Goal: Task Accomplishment & Management: Complete application form

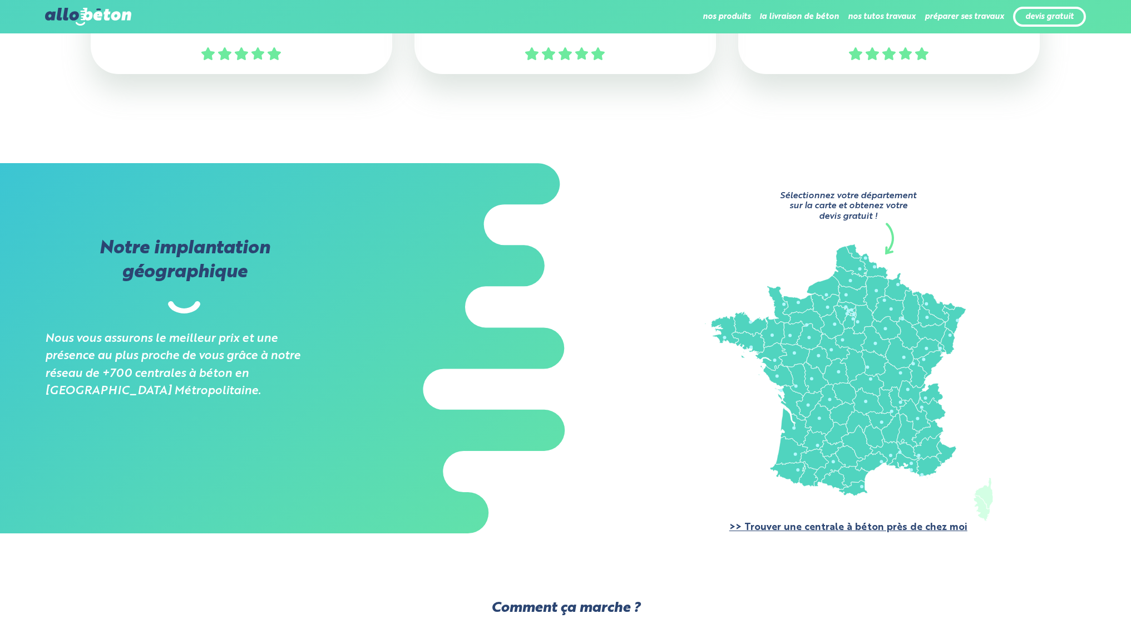
scroll to position [668, 0]
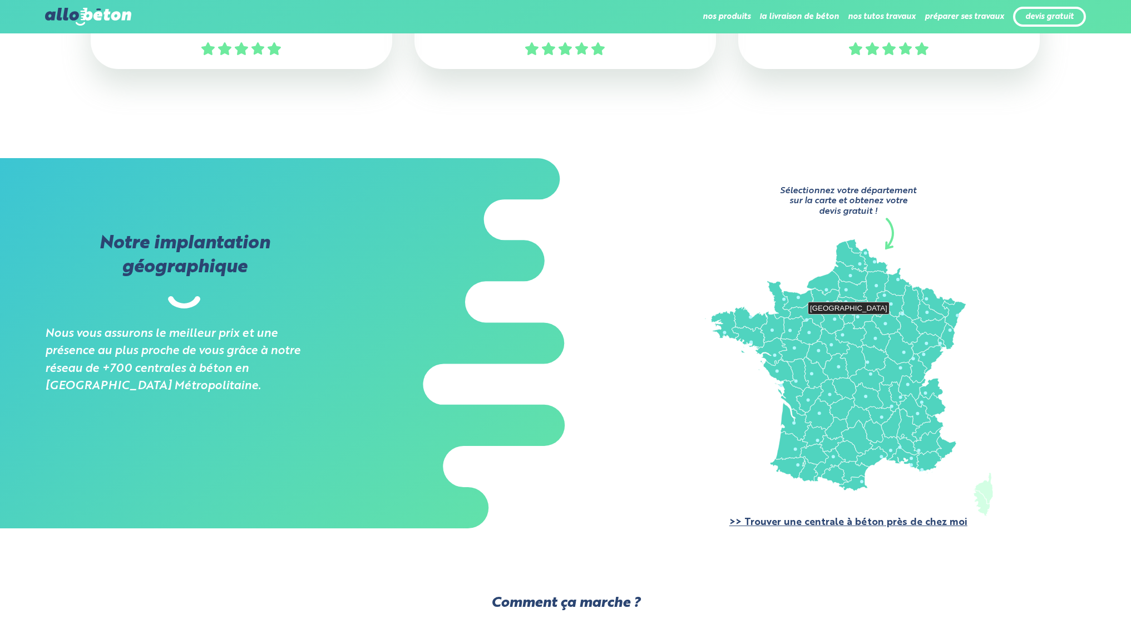
click at [845, 318] on icon at bounding box center [849, 316] width 13 height 14
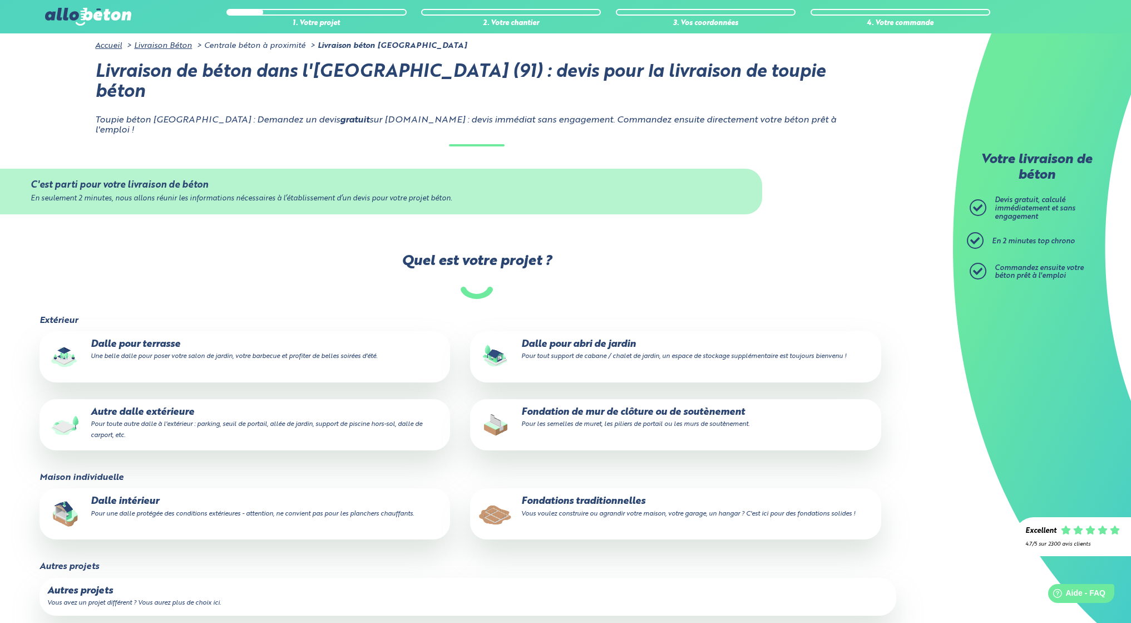
click at [139, 421] on small "Pour toute autre dalle à l'extérieur : parking, seuil de portail, allée de jard…" at bounding box center [257, 430] width 332 height 18
click at [0, 0] on input "Autre dalle extérieure Pour toute autre dalle à l'extérieur : parking, seuil de…" at bounding box center [0, 0] width 0 height 0
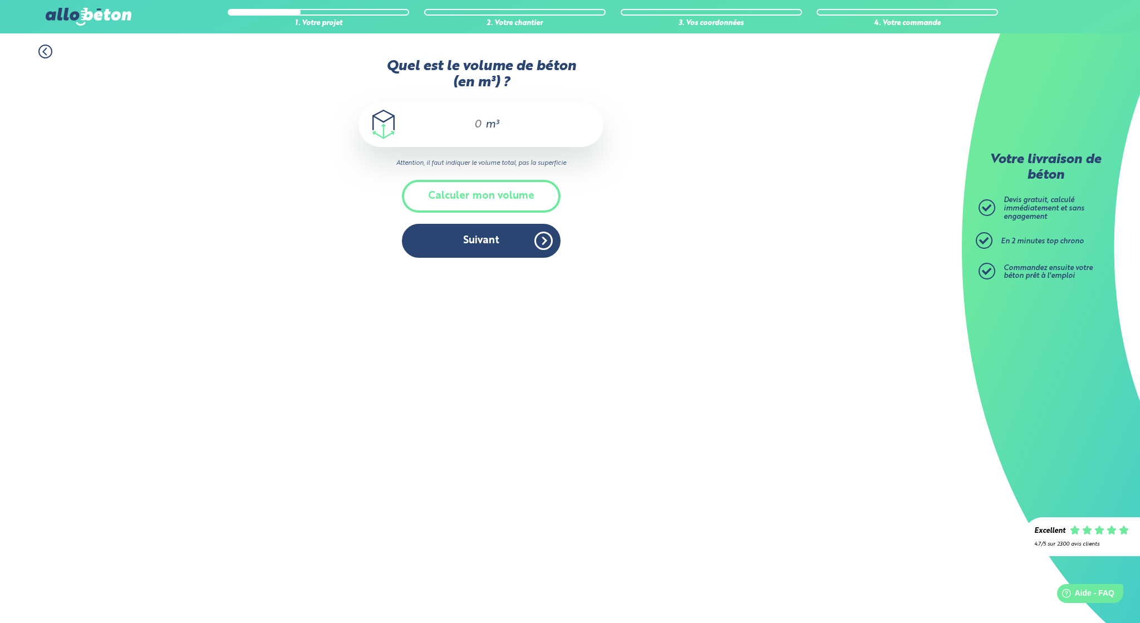
drag, startPoint x: 479, startPoint y: 119, endPoint x: 474, endPoint y: 125, distance: 7.9
click at [474, 125] on input "Quel est le volume de béton (en m³) ?" at bounding box center [473, 124] width 19 height 13
type input "8"
click at [471, 242] on button "Suivant" at bounding box center [481, 241] width 159 height 34
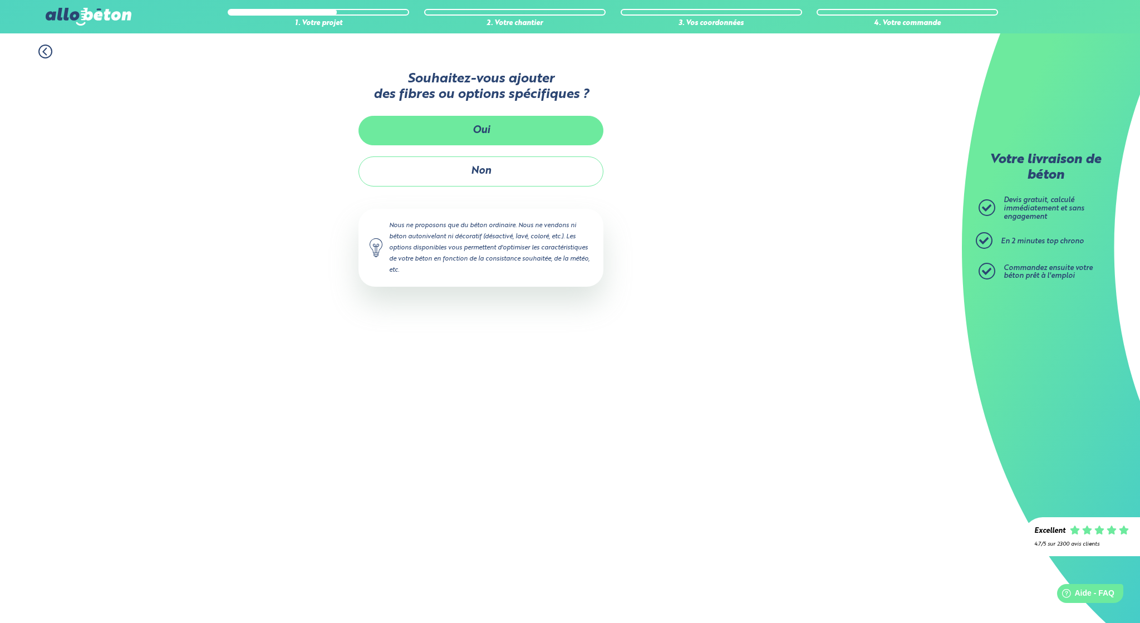
click at [482, 131] on button "Oui" at bounding box center [480, 130] width 245 height 29
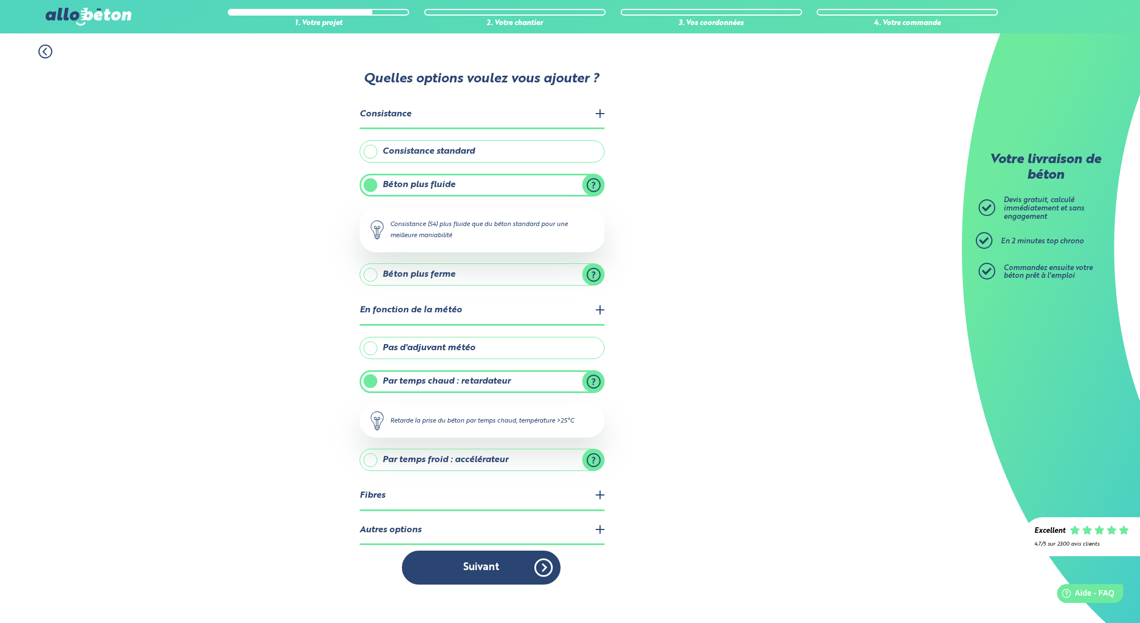
click at [372, 351] on label "Pas d'adjuvant météo" at bounding box center [481, 348] width 245 height 22
click at [0, 0] on input "Pas d'adjuvant météo" at bounding box center [0, 0] width 0 height 0
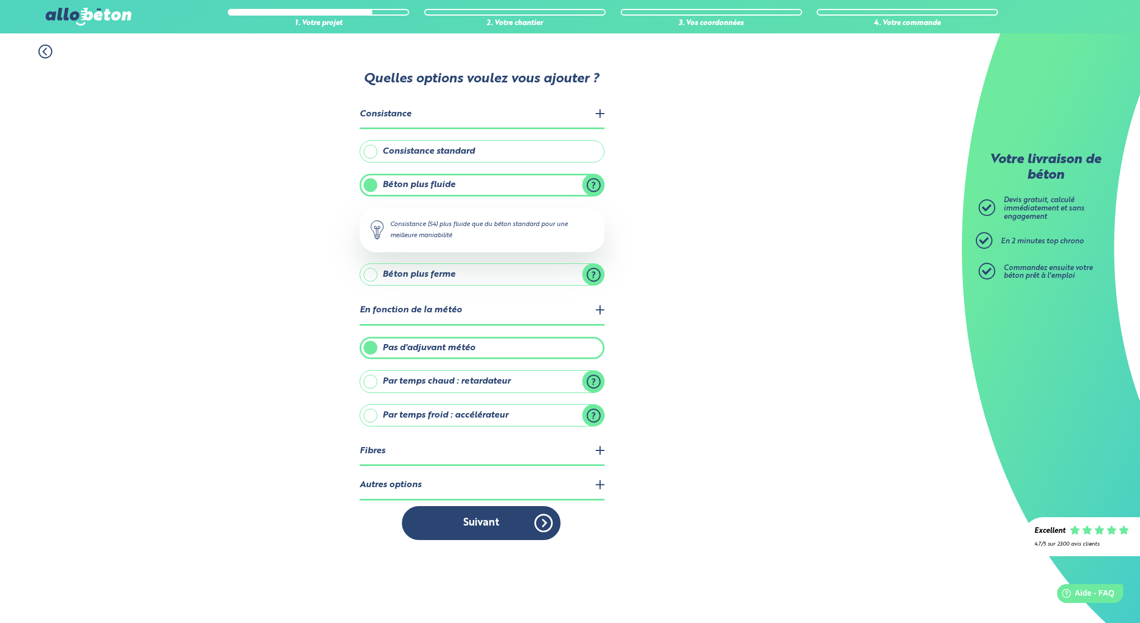
click at [393, 449] on legend "Fibres" at bounding box center [481, 451] width 245 height 28
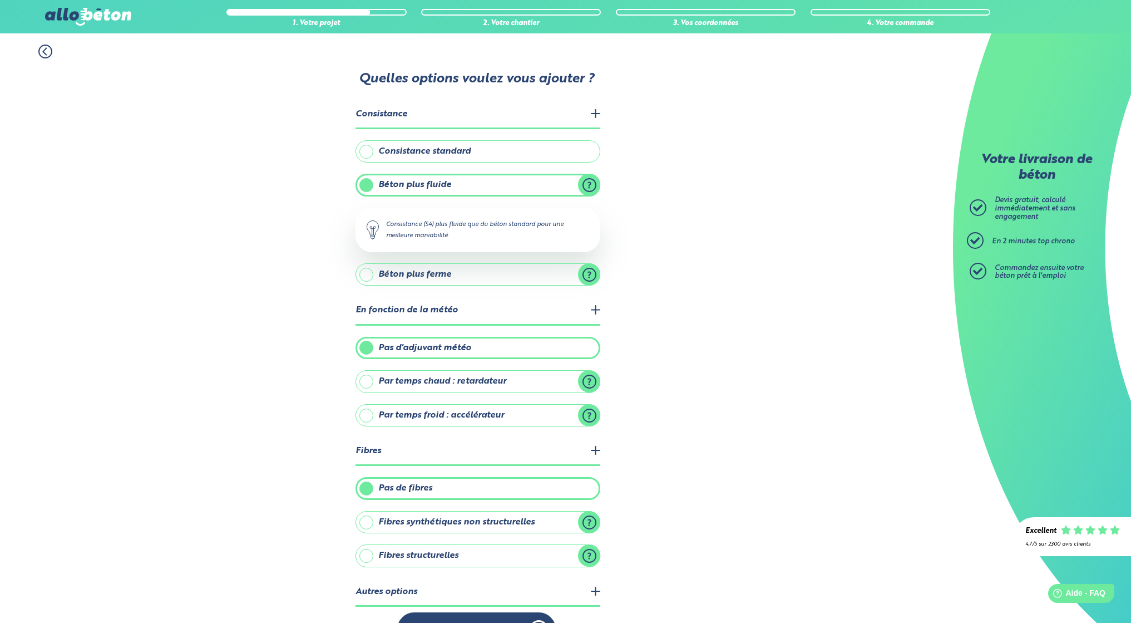
click at [365, 556] on label "Fibres structurelles" at bounding box center [478, 555] width 245 height 22
click at [0, 0] on input "Fibres structurelles" at bounding box center [0, 0] width 0 height 0
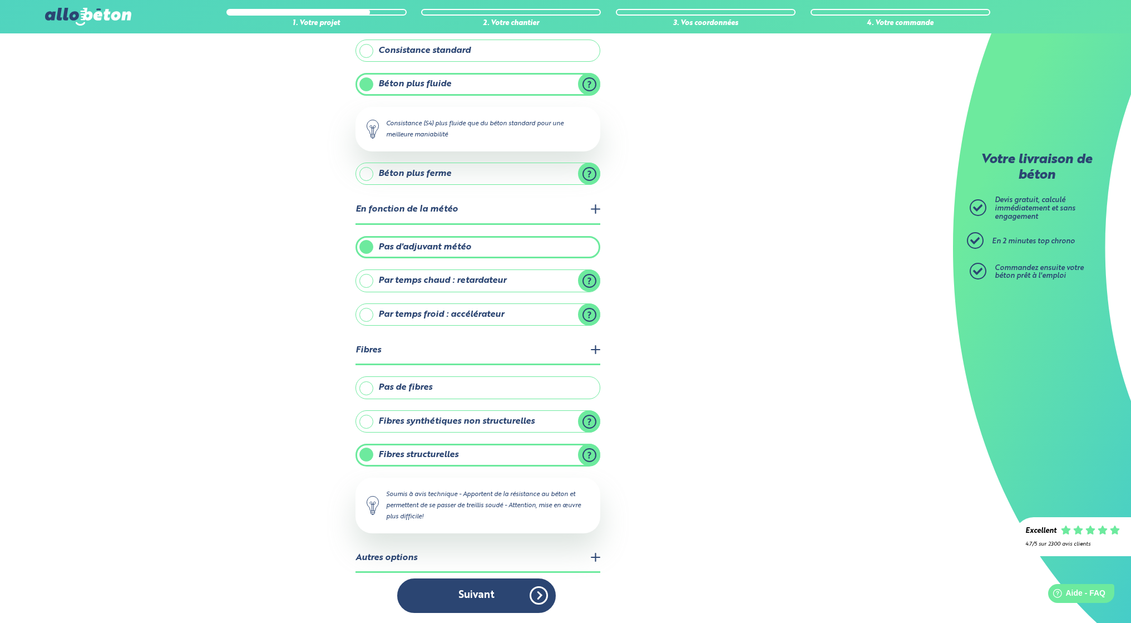
scroll to position [102, 0]
click at [481, 590] on button "Suivant" at bounding box center [476, 594] width 159 height 34
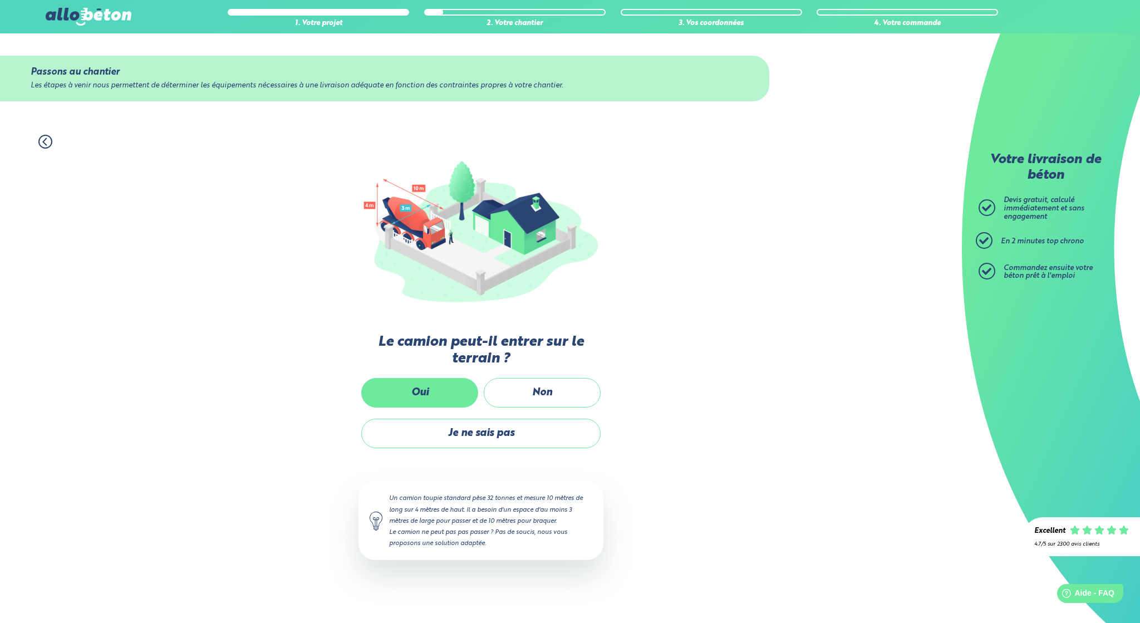
click at [447, 396] on label "Oui" at bounding box center [419, 392] width 117 height 29
click at [0, 0] on input "Oui" at bounding box center [0, 0] width 0 height 0
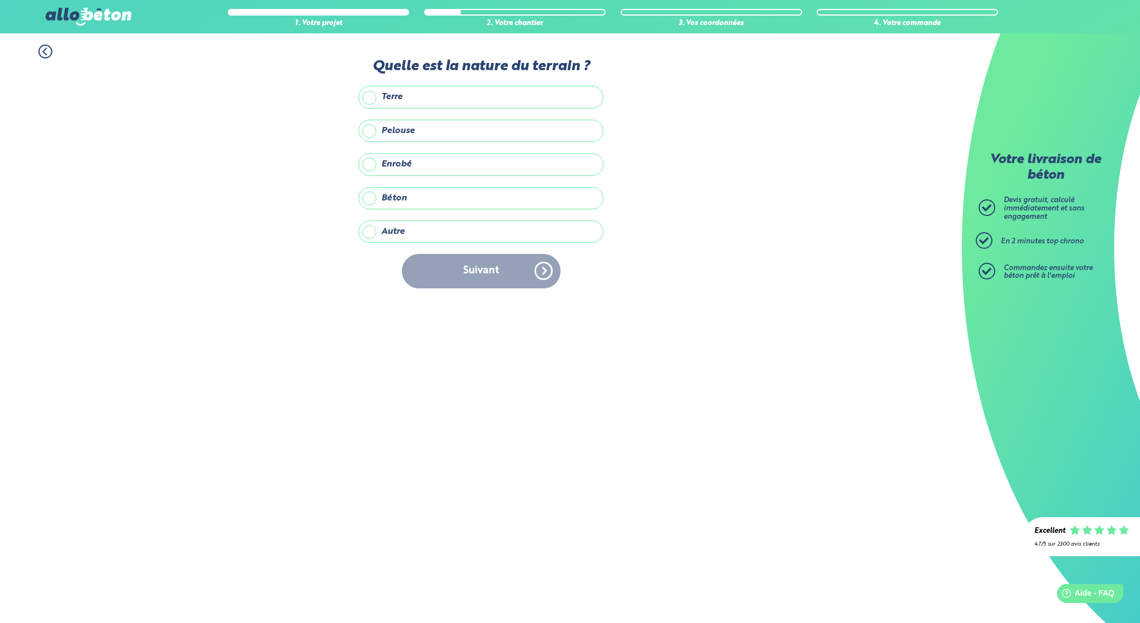
click at [393, 230] on label "Autre" at bounding box center [480, 231] width 245 height 22
click at [0, 0] on input "Autre" at bounding box center [0, 0] width 0 height 0
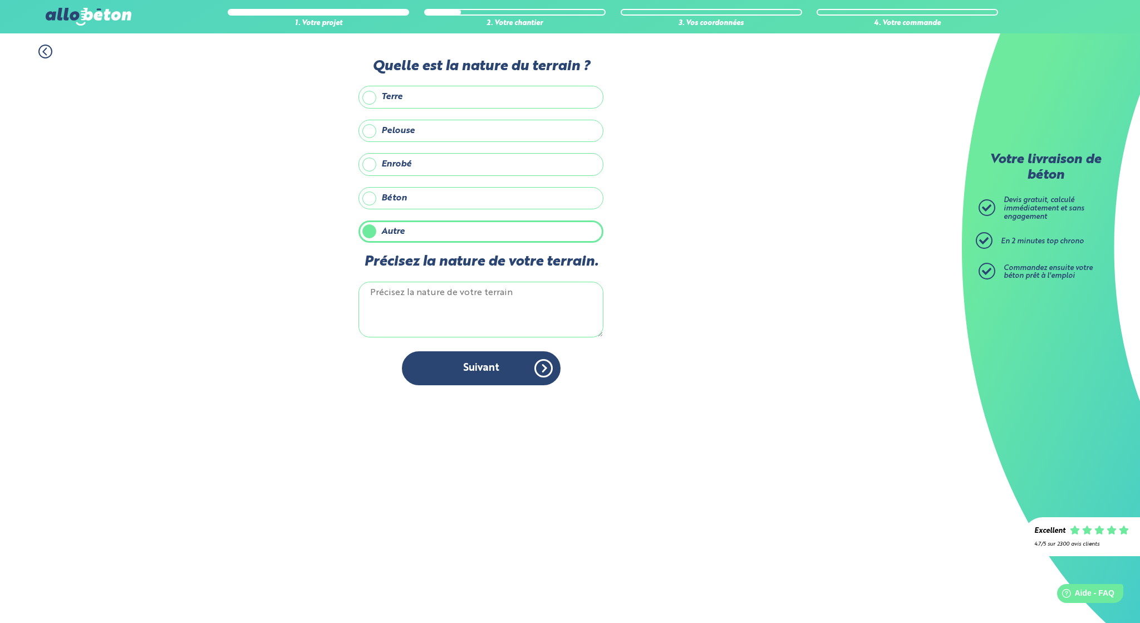
click at [392, 294] on textarea "Précisez la nature de votre terrain." at bounding box center [480, 310] width 245 height 56
type textarea "grave beton"
click at [472, 368] on button "Suivant" at bounding box center [481, 368] width 159 height 34
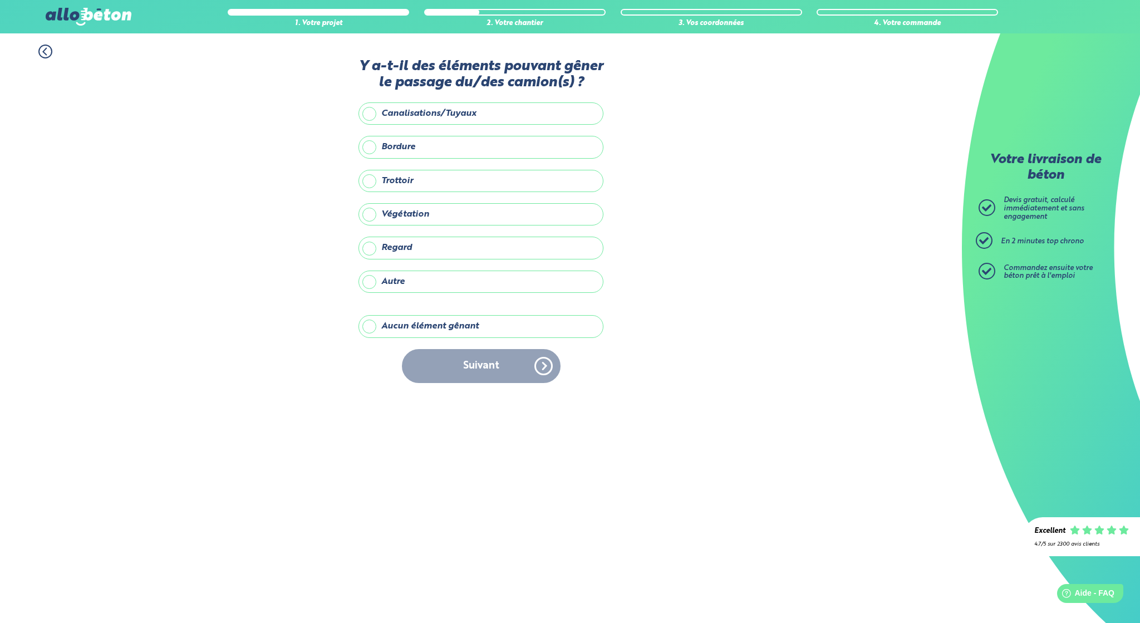
click at [372, 327] on label "Aucun élément gênant" at bounding box center [480, 326] width 245 height 22
click at [0, 0] on input "Aucun élément gênant" at bounding box center [0, 0] width 0 height 0
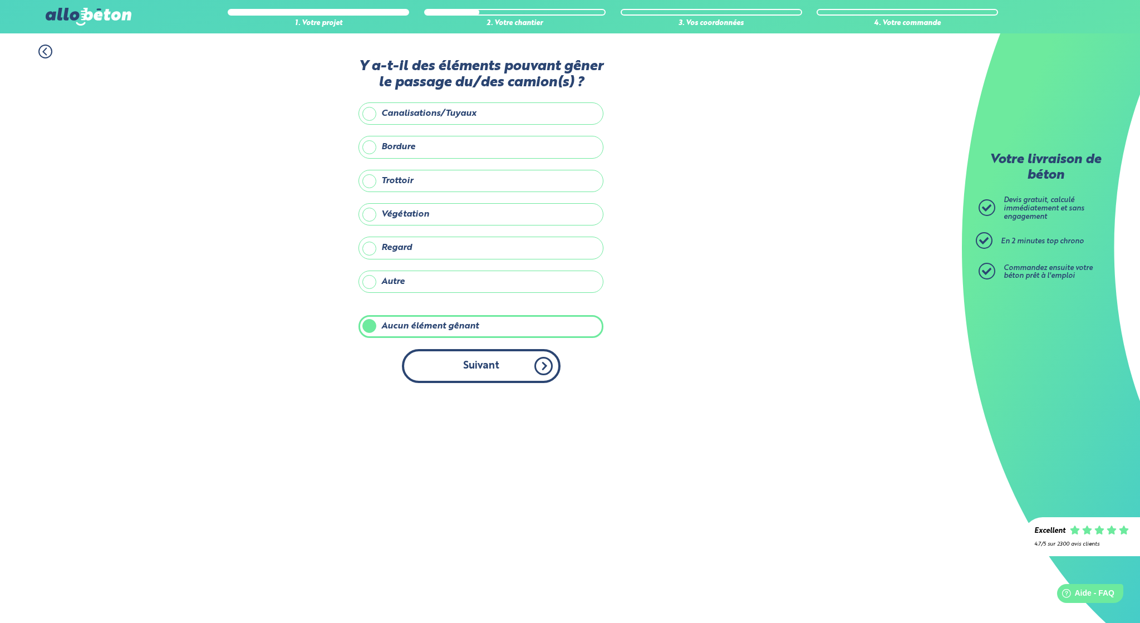
click at [476, 364] on button "Suivant" at bounding box center [481, 366] width 159 height 34
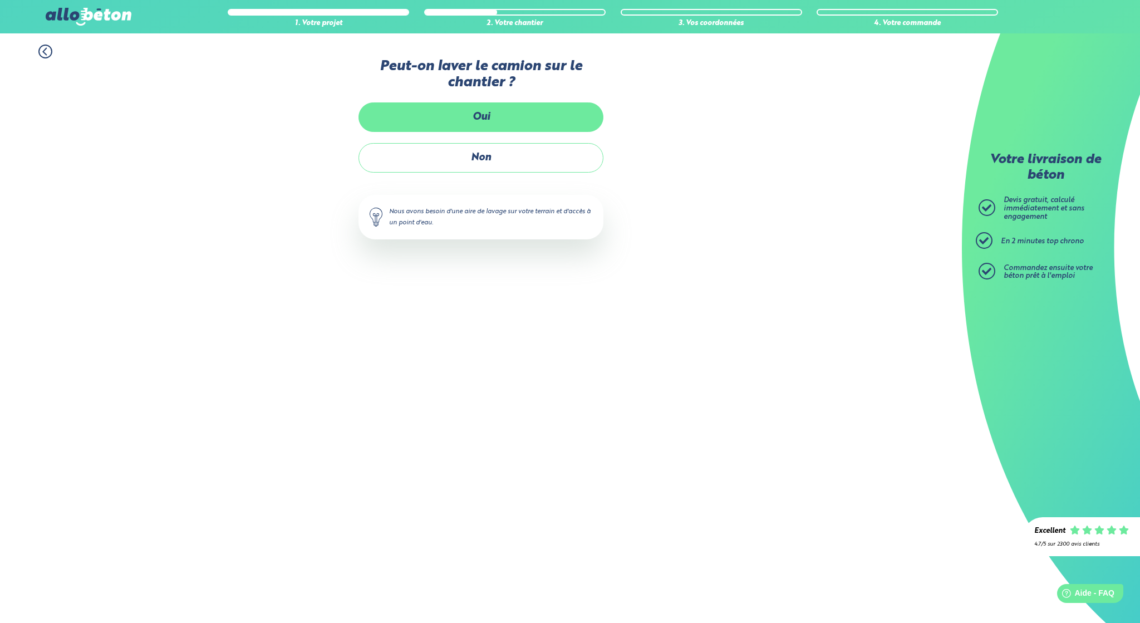
click at [483, 116] on label "Oui" at bounding box center [480, 116] width 245 height 29
click at [0, 0] on input "Oui" at bounding box center [0, 0] width 0 height 0
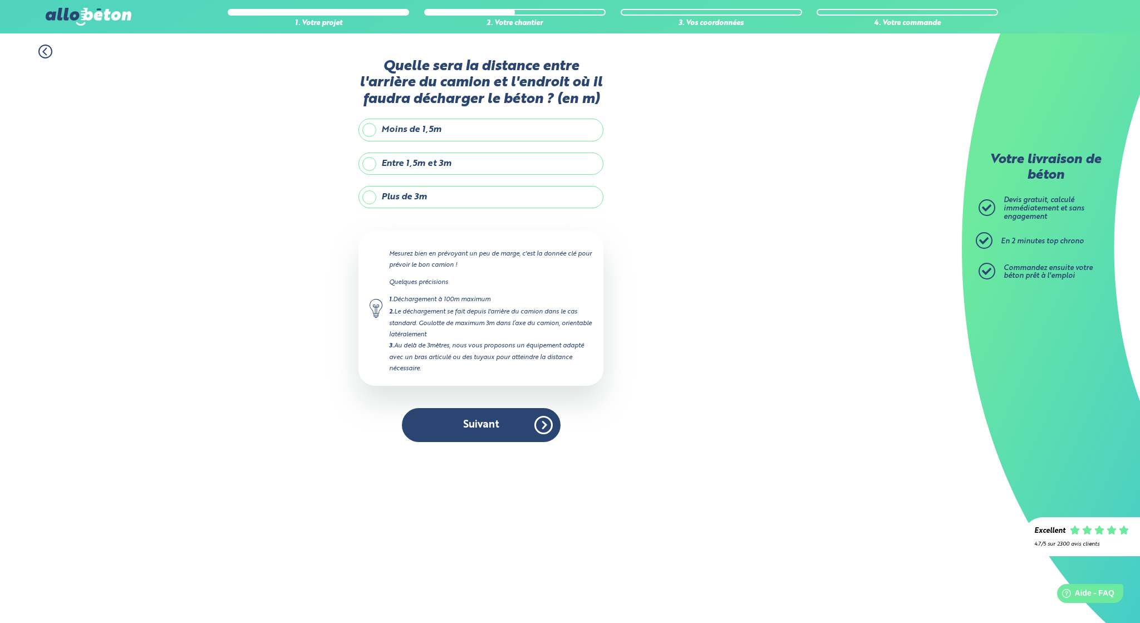
click at [475, 164] on label "Entre 1,5m et 3m" at bounding box center [480, 163] width 245 height 22
click at [0, 0] on input "Entre 1,5m et 3m" at bounding box center [0, 0] width 0 height 0
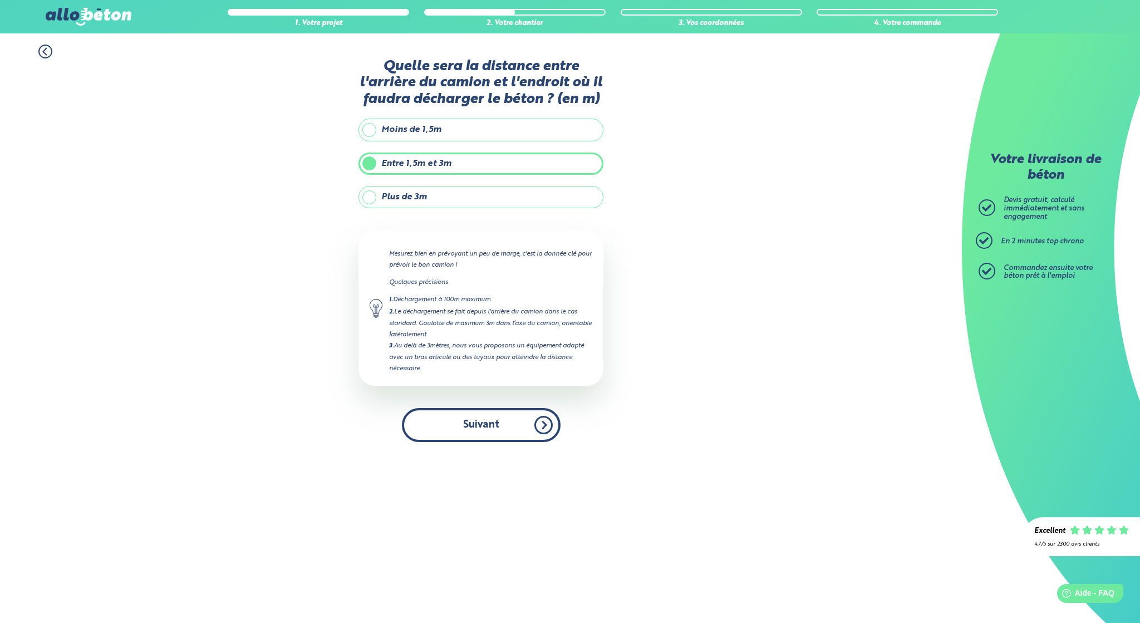
click at [486, 416] on button "Suivant" at bounding box center [481, 425] width 159 height 34
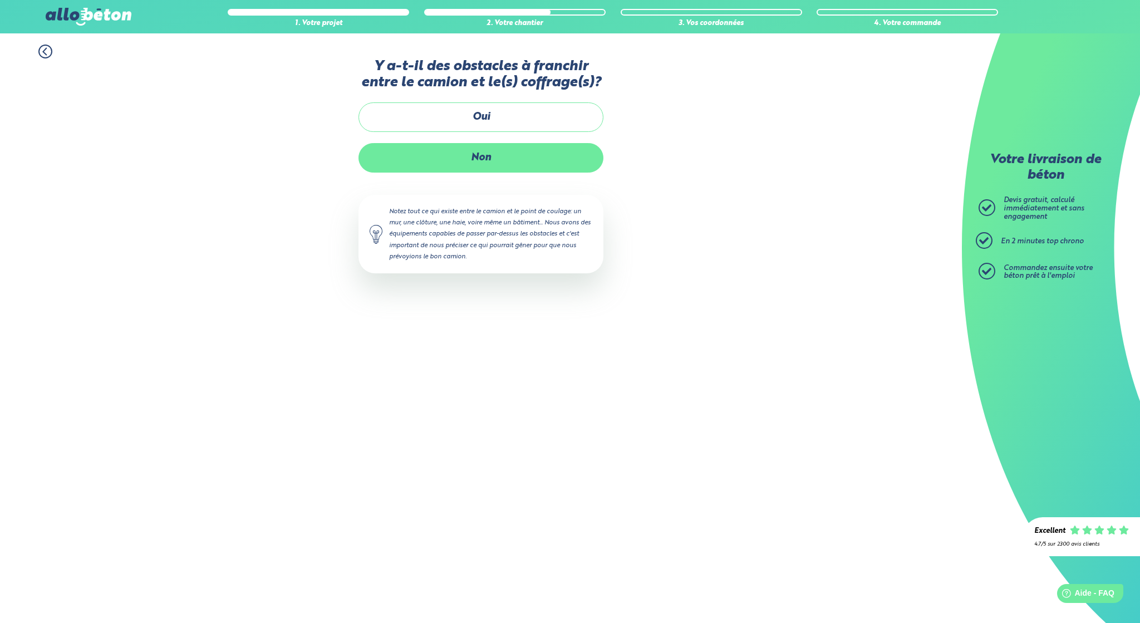
click at [466, 150] on label "Non" at bounding box center [480, 157] width 245 height 29
click at [0, 0] on input "Non" at bounding box center [0, 0] width 0 height 0
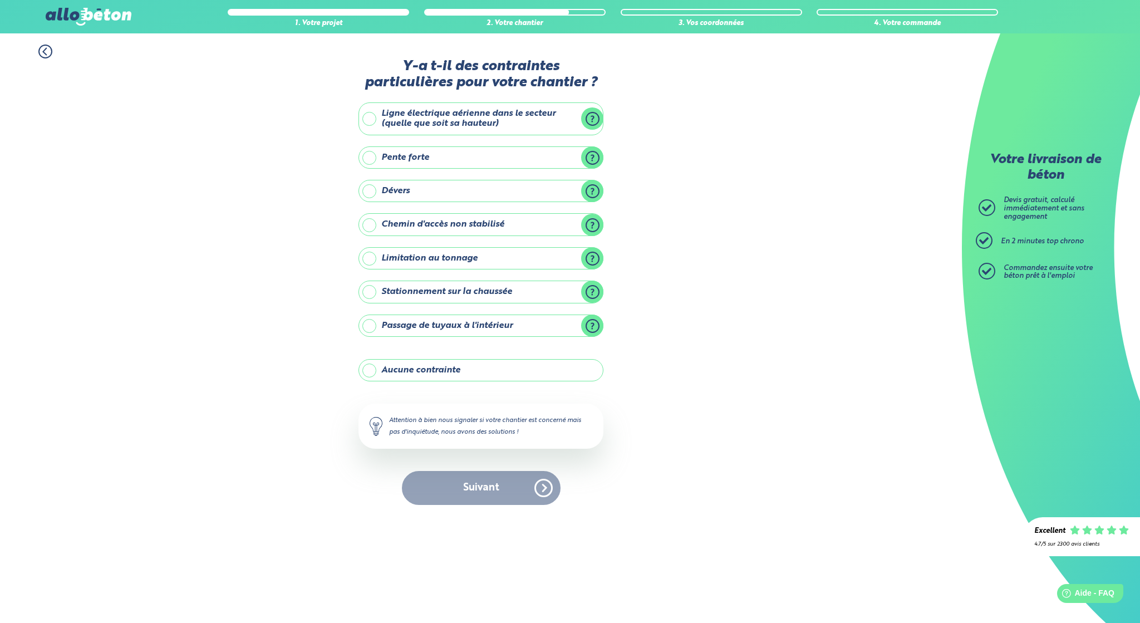
click at [370, 369] on label "Aucune contrainte" at bounding box center [480, 370] width 245 height 22
click at [0, 0] on input "Aucune contrainte" at bounding box center [0, 0] width 0 height 0
click at [494, 485] on button "Suivant" at bounding box center [481, 488] width 159 height 34
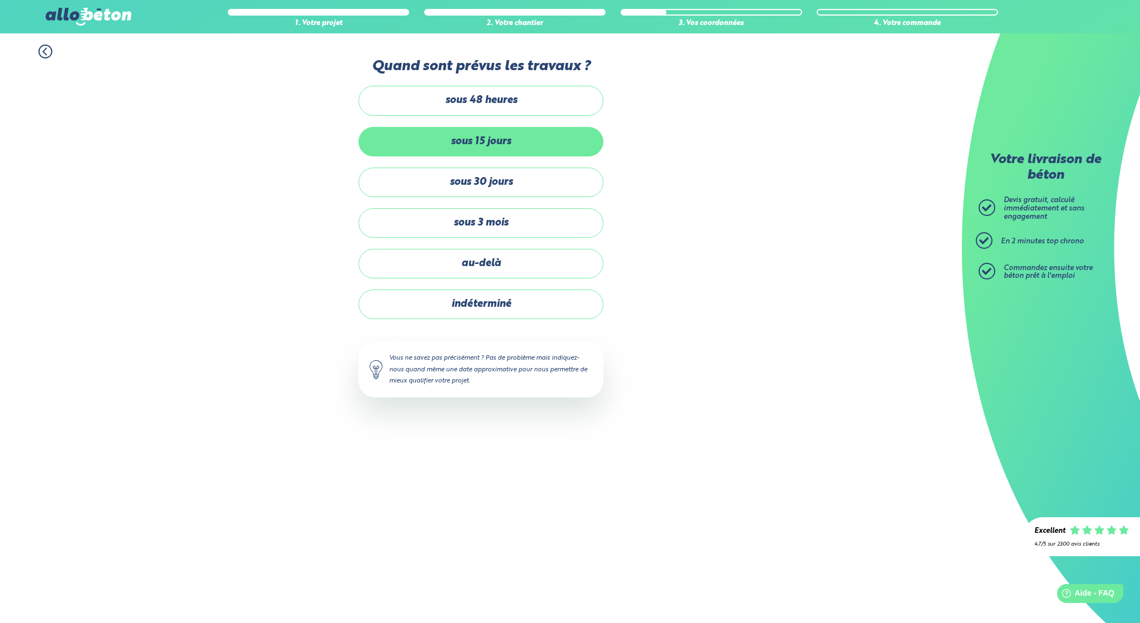
click at [441, 141] on label "sous 15 jours" at bounding box center [480, 141] width 245 height 29
click at [0, 0] on input "sous 15 jours" at bounding box center [0, 0] width 0 height 0
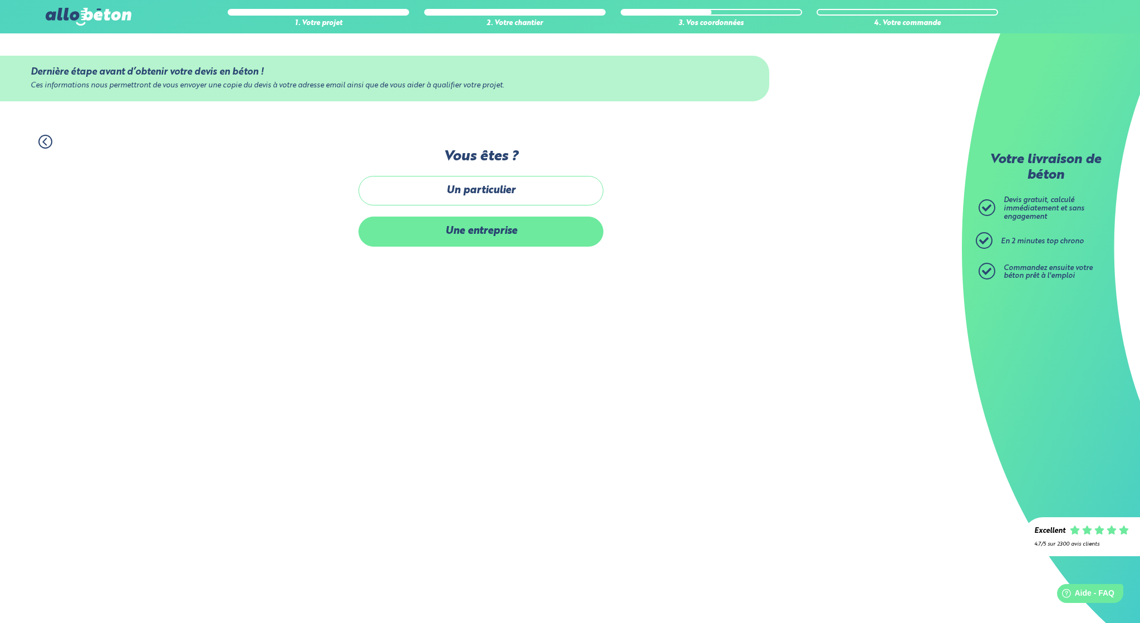
click at [446, 228] on label "Une entreprise" at bounding box center [480, 230] width 245 height 29
click at [0, 0] on input "Une entreprise" at bounding box center [0, 0] width 0 height 0
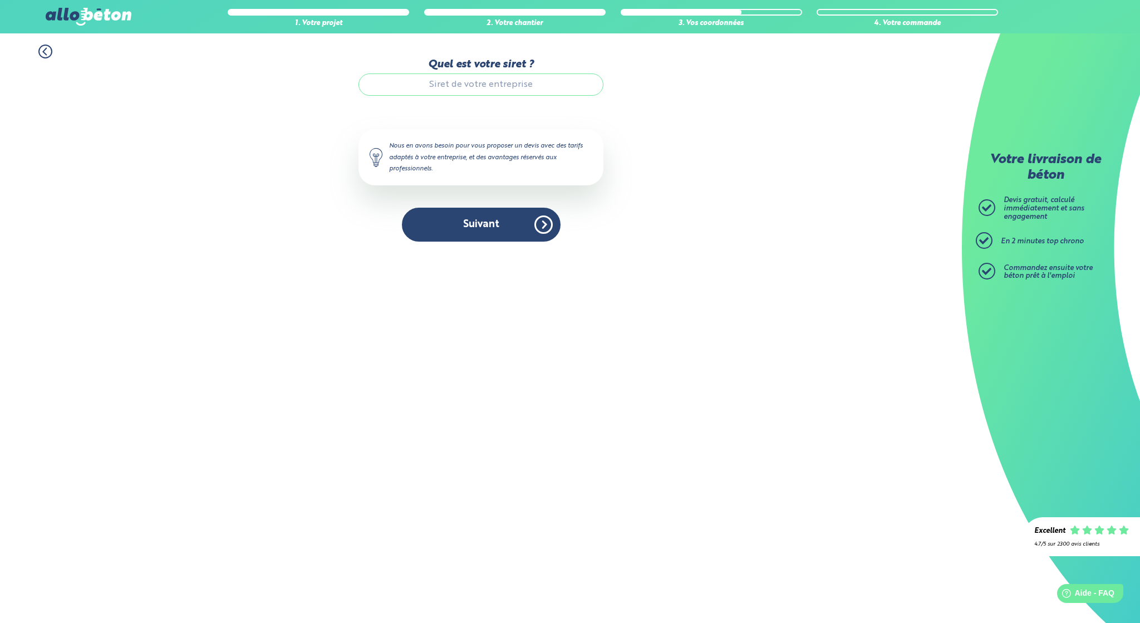
click at [474, 83] on input "Quel est votre siret ?" at bounding box center [480, 84] width 245 height 22
type input "91244756200014"
click at [484, 231] on button "Suivant" at bounding box center [481, 225] width 159 height 34
click at [479, 225] on button "Suivant" at bounding box center [481, 225] width 159 height 34
click at [537, 225] on button "Suivant" at bounding box center [481, 225] width 159 height 34
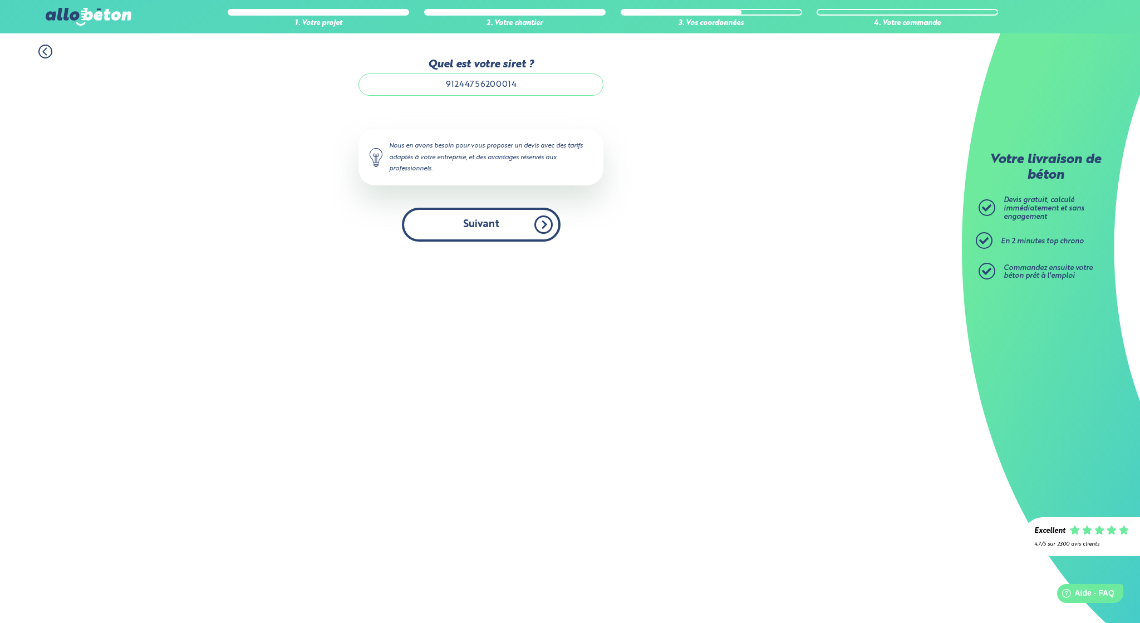
click at [540, 226] on button "Suivant" at bounding box center [481, 225] width 159 height 34
click at [474, 216] on button "Suivant" at bounding box center [481, 225] width 159 height 34
click at [543, 220] on button "Suivant" at bounding box center [481, 225] width 159 height 34
click at [546, 158] on div "Nous en avons besoin pour vous proposer un devis avec des tarifs adaptés à votr…" at bounding box center [480, 157] width 245 height 56
click at [547, 158] on div "Nous en avons besoin pour vous proposer un devis avec des tarifs adaptés à votr…" at bounding box center [480, 157] width 245 height 56
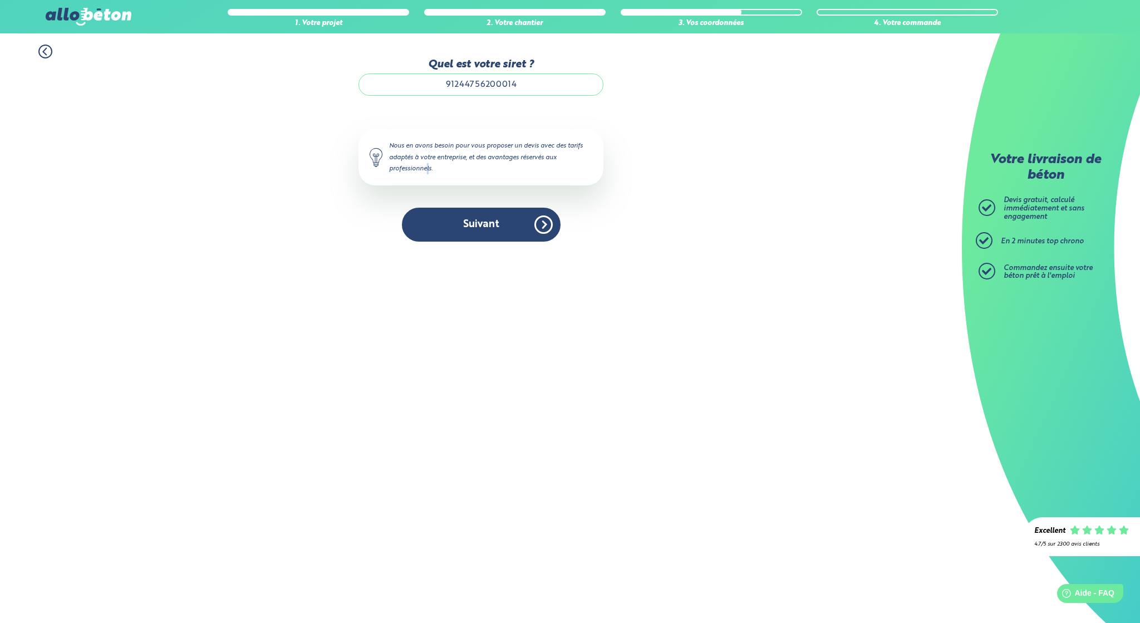
click at [547, 158] on div "Nous en avons besoin pour vous proposer un devis avec des tarifs adaptés à votr…" at bounding box center [480, 157] width 245 height 56
click at [589, 150] on div "Nous en avons besoin pour vous proposer un devis avec des tarifs adaptés à votr…" at bounding box center [480, 157] width 245 height 56
click at [547, 228] on button "Suivant" at bounding box center [481, 225] width 159 height 34
click at [539, 223] on button "Suivant" at bounding box center [481, 225] width 159 height 34
click at [519, 226] on button "Suivant" at bounding box center [481, 225] width 159 height 34
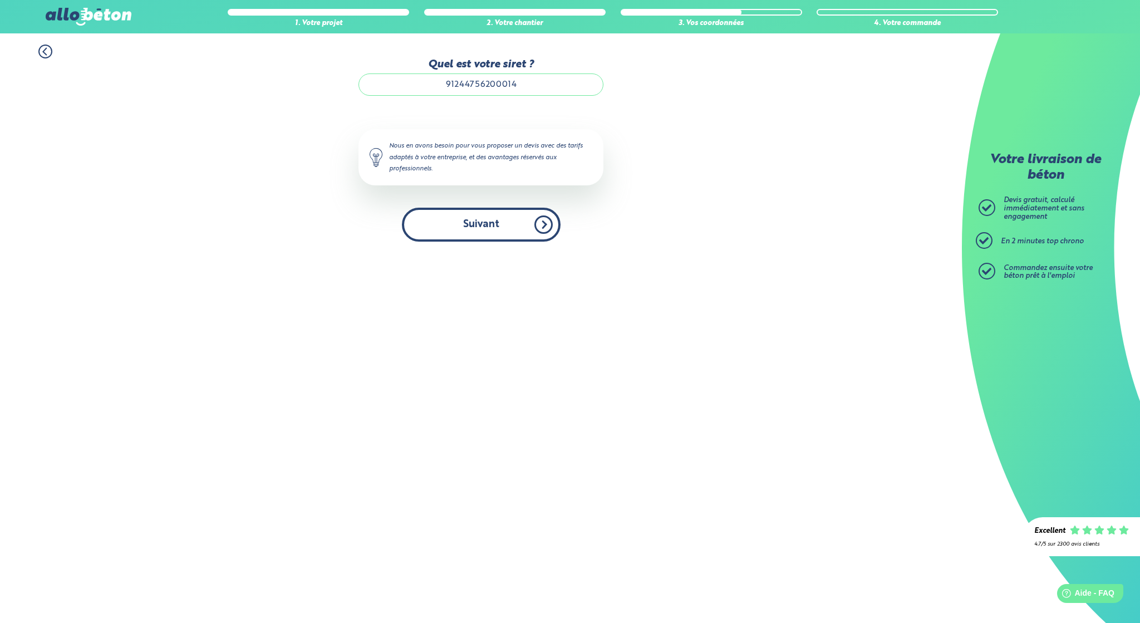
click at [515, 215] on button "Suivant" at bounding box center [481, 225] width 159 height 34
click at [502, 227] on button "Suivant" at bounding box center [481, 225] width 159 height 34
click at [541, 225] on button "Suivant" at bounding box center [481, 225] width 159 height 34
